Goal: Information Seeking & Learning: Learn about a topic

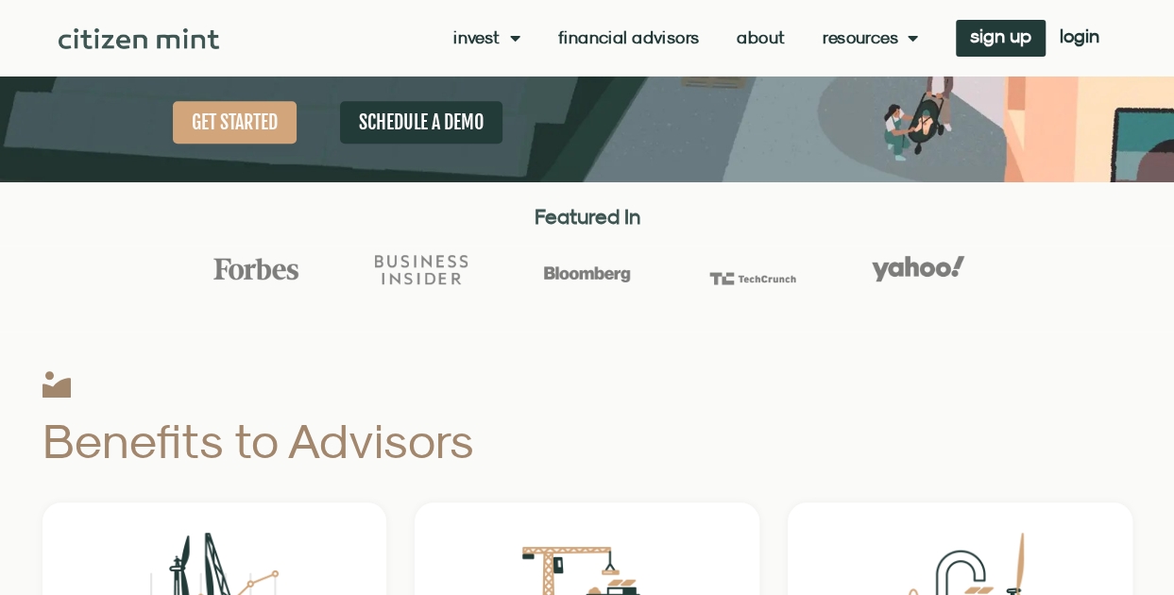
scroll to position [425, 0]
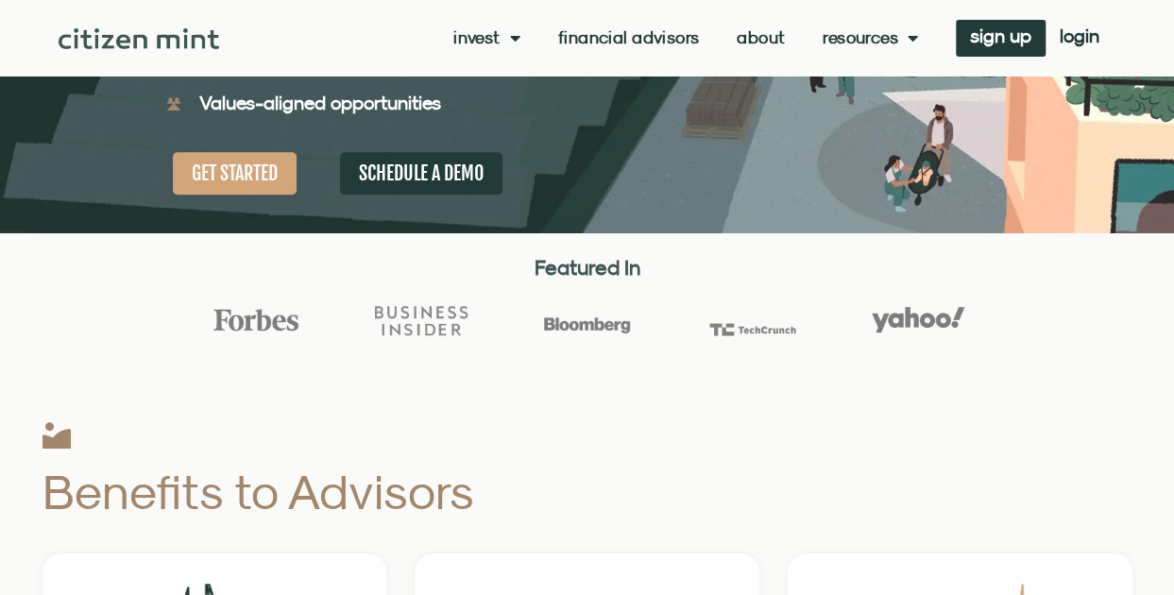
click at [597, 41] on link "Financial Advisors" at bounding box center [628, 37] width 141 height 19
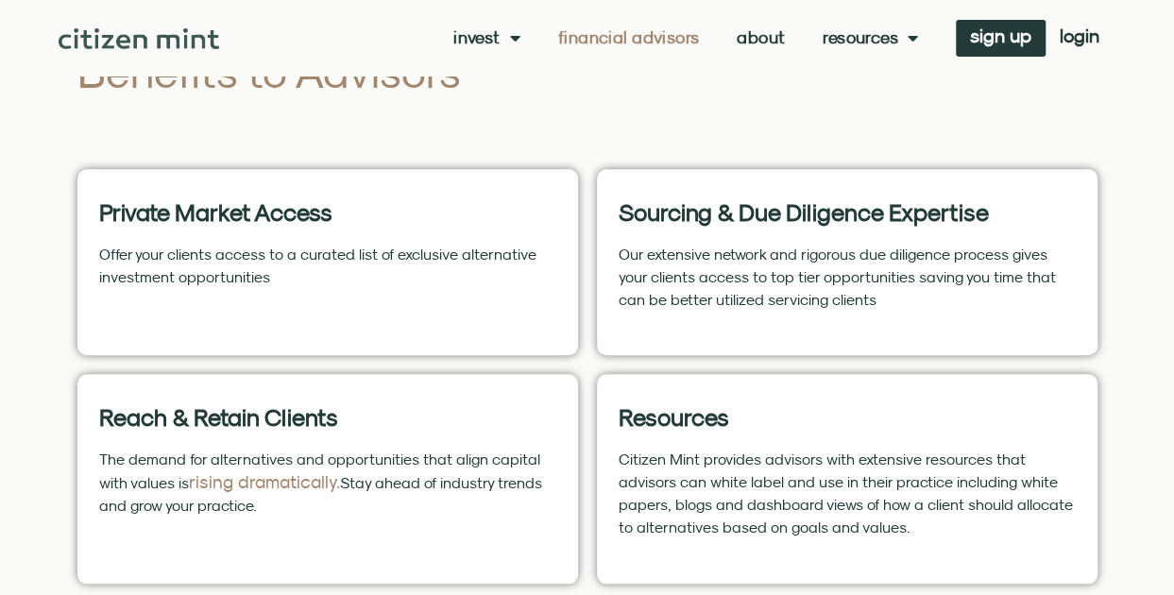
scroll to position [510, 0]
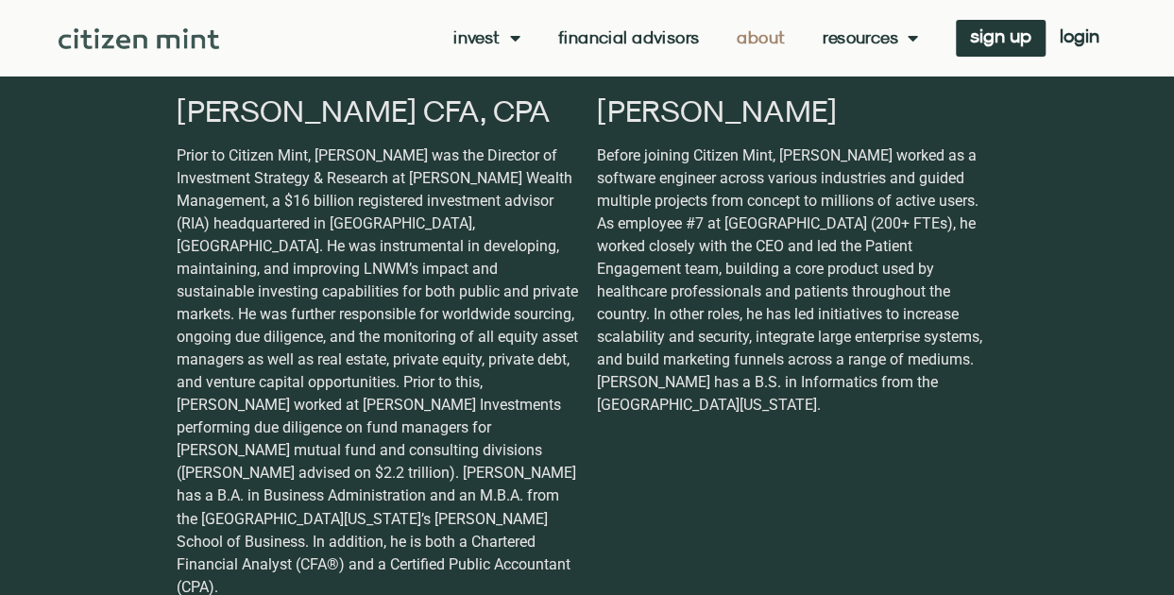
scroll to position [1264, 0]
